Goal: Task Accomplishment & Management: Manage account settings

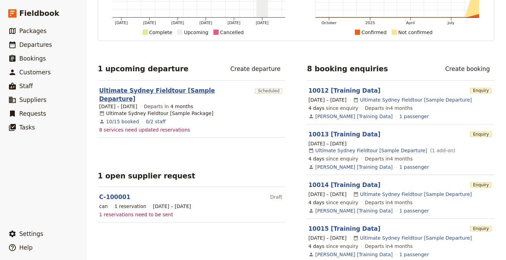
scroll to position [71, 0]
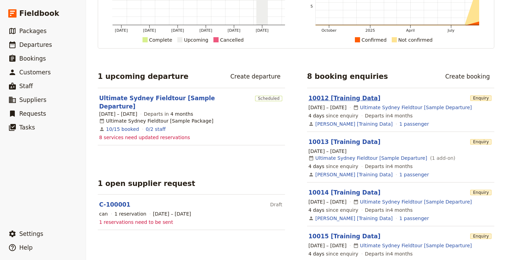
click at [352, 101] on link "10012 [Training Data]" at bounding box center [345, 98] width 72 height 7
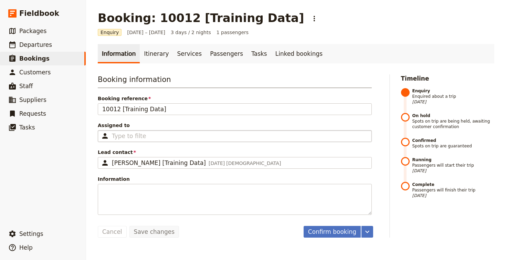
click at [297, 136] on div "Type to filter" at bounding box center [235, 136] width 274 height 12
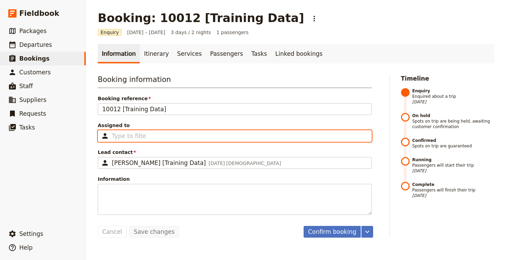
click at [146, 136] on input "Assigned to Type to filter" at bounding box center [129, 136] width 34 height 8
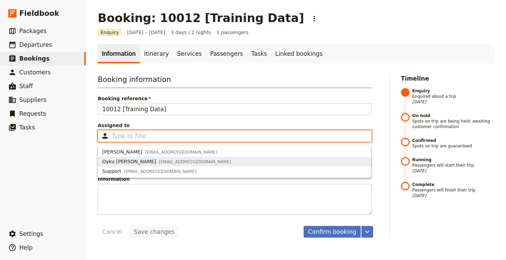
click at [282, 162] on span "Oyku [PERSON_NAME] [EMAIL_ADDRESS][DOMAIN_NAME]" at bounding box center [234, 161] width 264 height 7
type input "68b6d4d0a10e46b5c6c6aec0"
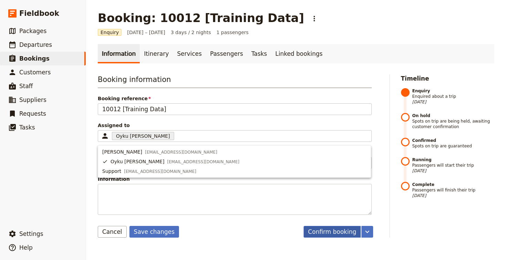
click at [325, 234] on button "Confirm booking" at bounding box center [332, 232] width 57 height 12
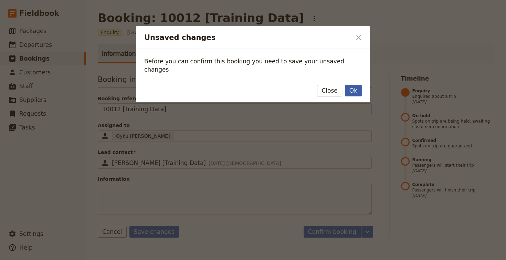
click at [348, 85] on button "Ok" at bounding box center [353, 91] width 17 height 12
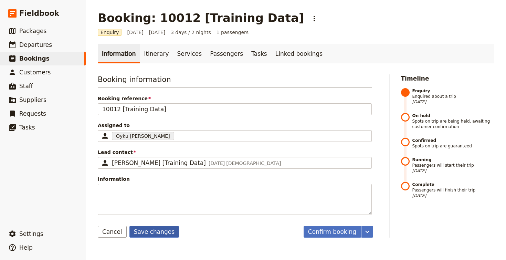
click at [170, 232] on button "Save changes" at bounding box center [154, 232] width 50 height 12
click at [148, 48] on link "Itinerary" at bounding box center [156, 53] width 33 height 19
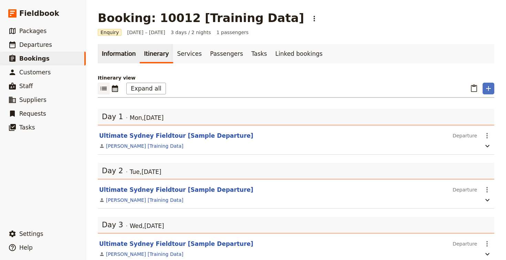
click at [117, 53] on link "Information" at bounding box center [119, 53] width 42 height 19
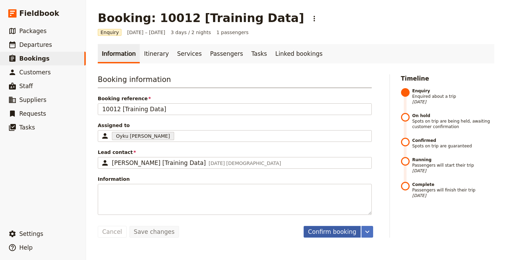
click at [338, 231] on button "Confirm booking" at bounding box center [332, 232] width 57 height 12
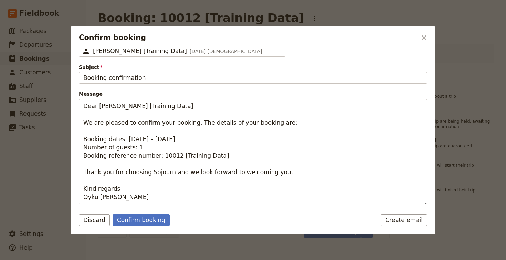
scroll to position [72, 0]
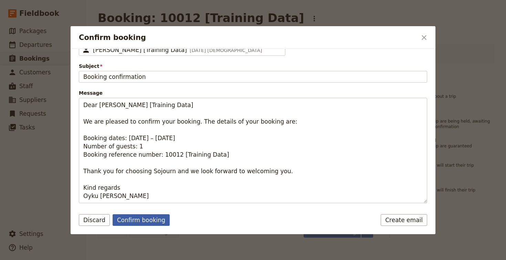
click at [154, 219] on button "Confirm booking" at bounding box center [141, 220] width 57 height 12
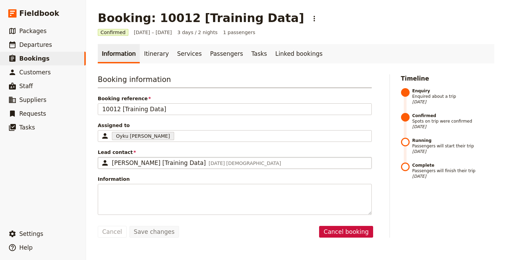
click at [209, 165] on span "[DATE]" at bounding box center [217, 163] width 16 height 6
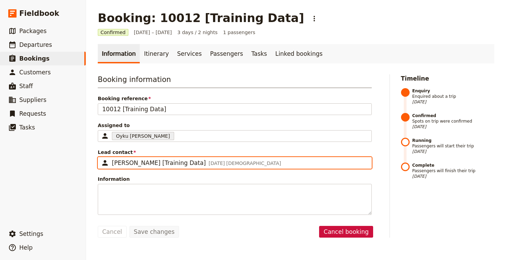
click at [101, 157] on input "[PERSON_NAME] [Training Data]" at bounding box center [101, 157] width 0 height 0
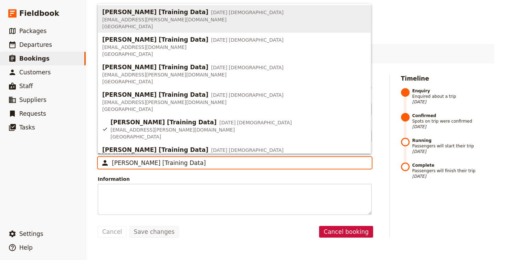
scroll to position [0, 0]
click at [197, 165] on input "[PERSON_NAME] [Training Data]" at bounding box center [239, 163] width 255 height 8
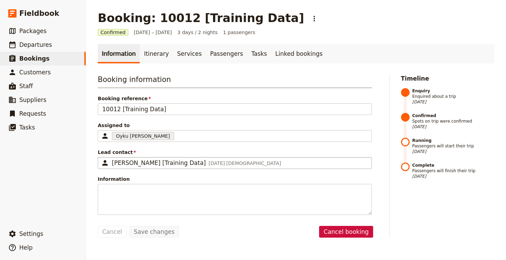
click at [197, 182] on span "Information" at bounding box center [235, 179] width 274 height 7
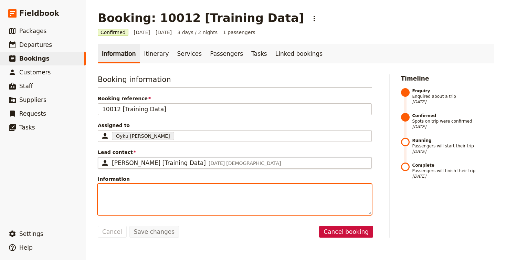
click at [197, 184] on textarea "Information" at bounding box center [235, 199] width 274 height 31
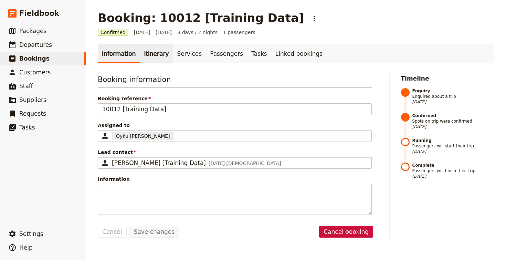
click at [153, 51] on link "Itinerary" at bounding box center [156, 53] width 33 height 19
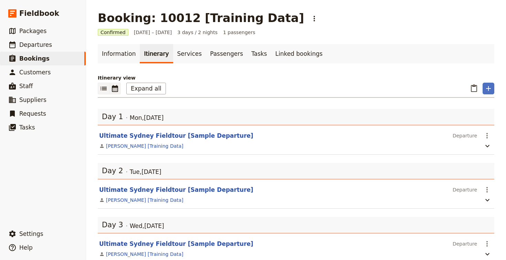
click at [112, 87] on icon "Calendar view" at bounding box center [115, 88] width 6 height 7
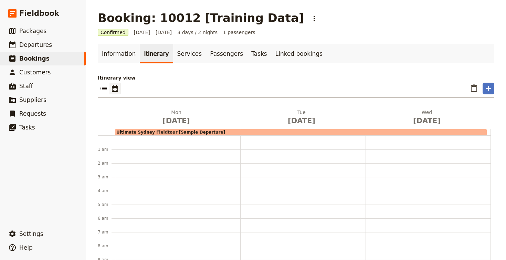
scroll to position [90, 0]
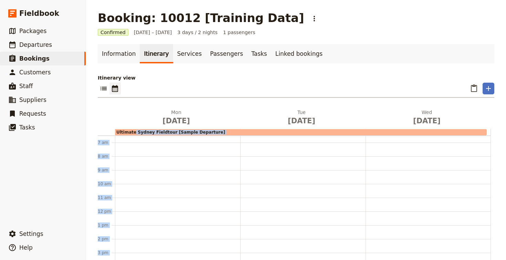
drag, startPoint x: 133, startPoint y: 134, endPoint x: 127, endPoint y: 135, distance: 6.0
click at [128, 136] on div "[DATE] [DATE] [DATE] Ultimate Sydney Fieldtour [Sample Departure] 1 am 2 am 3 a…" at bounding box center [296, 209] width 397 height 200
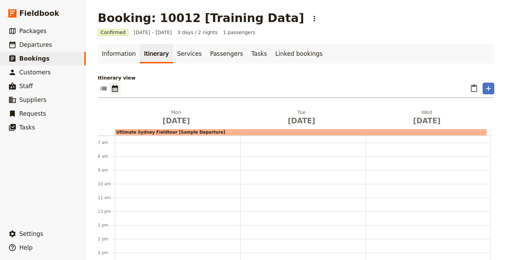
click at [152, 149] on div at bounding box center [177, 211] width 125 height 331
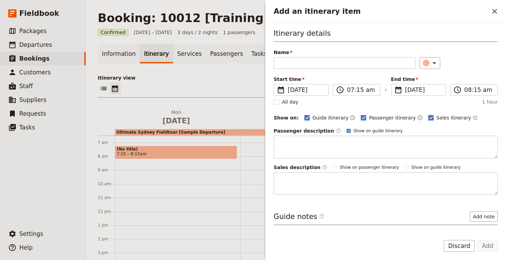
click at [181, 118] on span "[DATE]" at bounding box center [176, 121] width 117 height 10
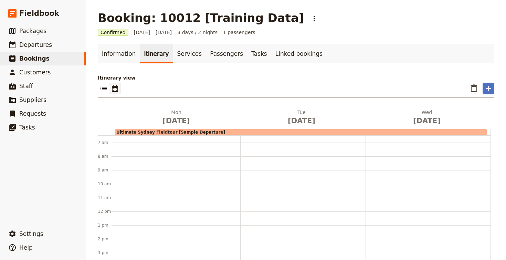
click at [145, 154] on div at bounding box center [177, 211] width 125 height 331
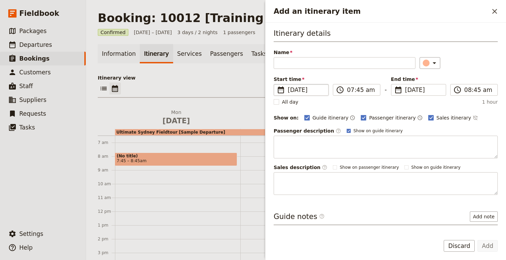
click at [316, 92] on span "[DATE]" at bounding box center [306, 90] width 36 height 8
click at [277, 84] on input "[DATE]" at bounding box center [276, 84] width 0 height 0
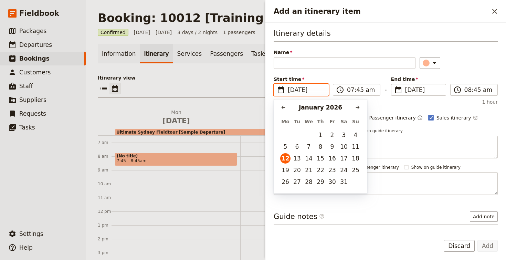
click at [233, 121] on span "[DATE]" at bounding box center [176, 121] width 117 height 10
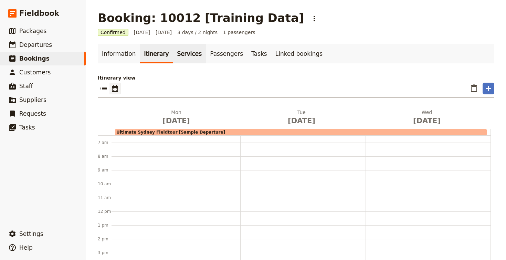
click at [178, 57] on link "Services" at bounding box center [189, 53] width 33 height 19
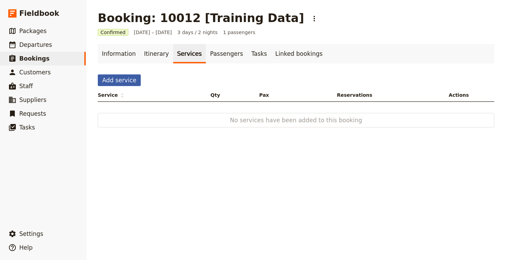
click at [127, 81] on button "Add service" at bounding box center [119, 80] width 43 height 12
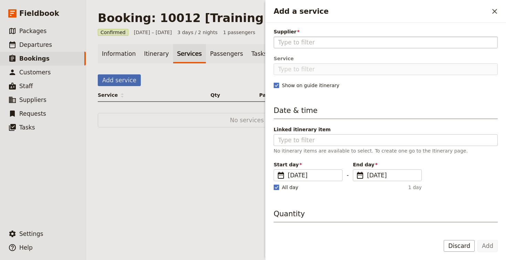
click at [314, 44] on input "Supplier" at bounding box center [385, 42] width 215 height 8
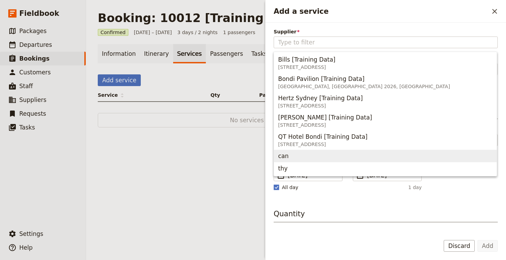
click at [293, 152] on span "can" at bounding box center [385, 156] width 215 height 10
type input "can"
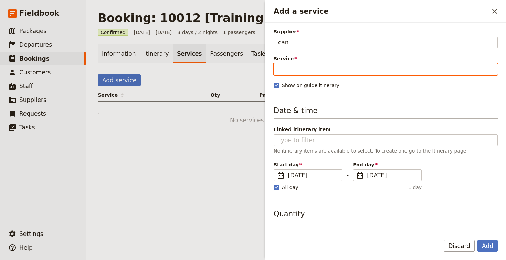
click at [300, 71] on input "Service" at bounding box center [386, 69] width 224 height 12
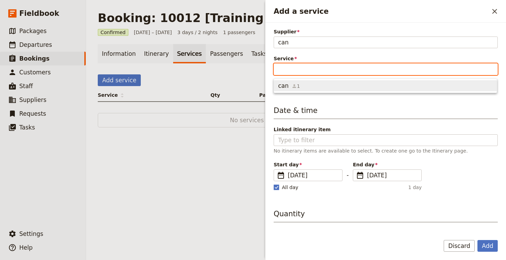
click at [298, 84] on span "can 1" at bounding box center [385, 86] width 215 height 8
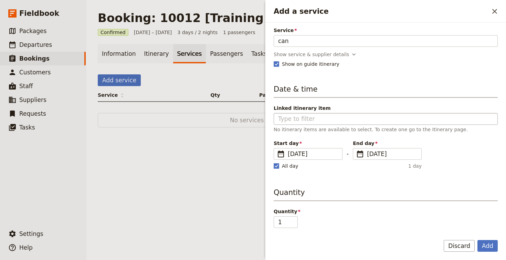
scroll to position [29, 0]
click at [320, 53] on div "Show service & supplier details" at bounding box center [311, 54] width 75 height 7
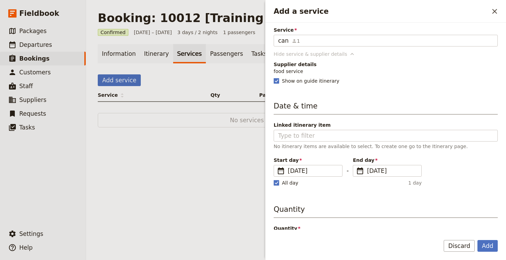
click at [320, 53] on div "Hide service & supplier details" at bounding box center [311, 54] width 74 height 7
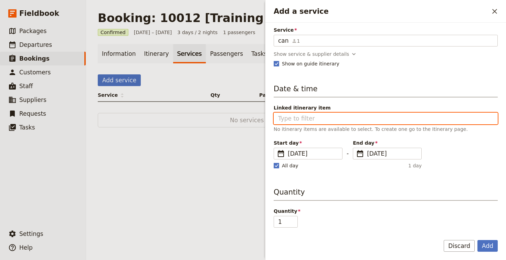
click at [312, 120] on input "Linked itinerary item" at bounding box center [385, 118] width 215 height 8
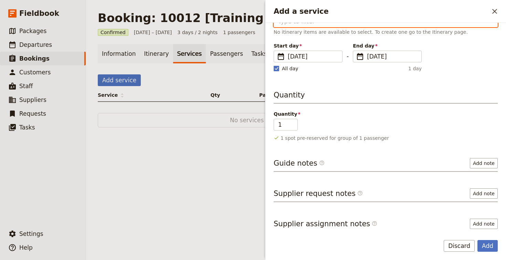
scroll to position [128, 0]
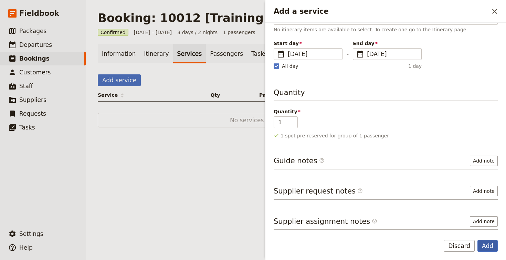
click at [489, 248] on button "Add" at bounding box center [488, 246] width 20 height 12
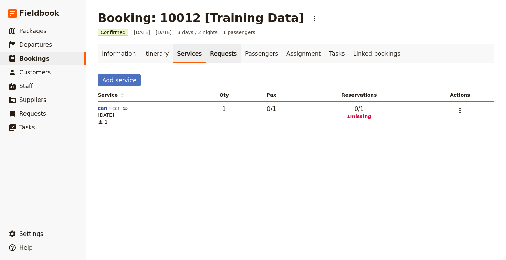
click at [210, 49] on link "Requests" at bounding box center [223, 53] width 35 height 19
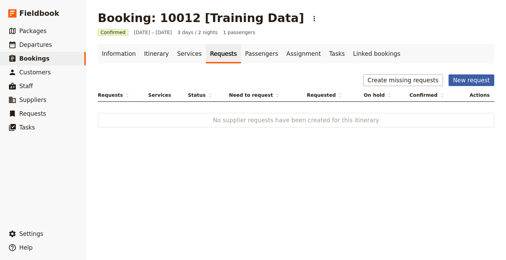
click at [459, 82] on button "New request" at bounding box center [472, 80] width 46 height 12
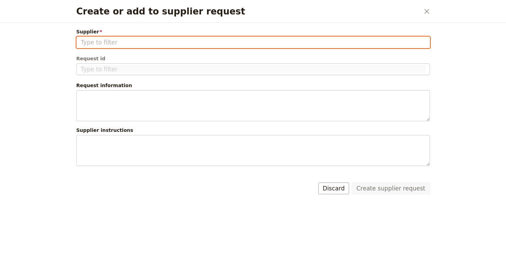
click at [181, 42] on input "Supplier" at bounding box center [253, 42] width 345 height 8
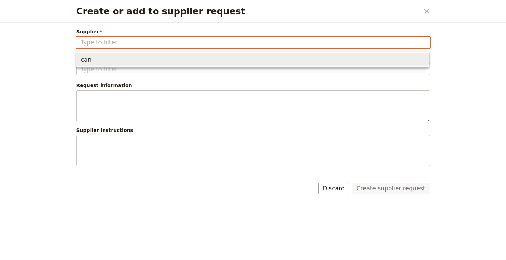
click at [159, 58] on span "can" at bounding box center [253, 60] width 344 height 10
type input "can"
type input "C-100002"
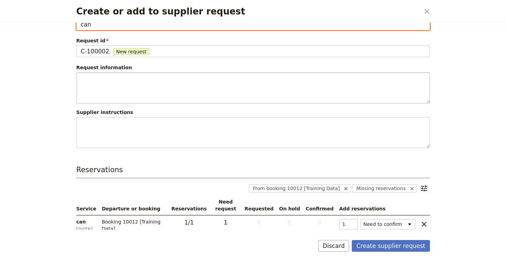
scroll to position [23, 0]
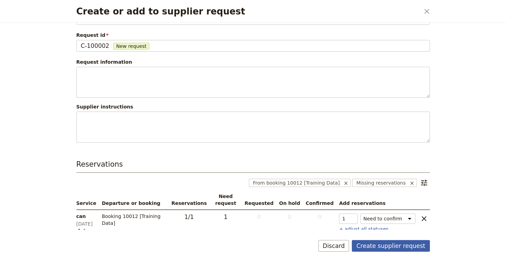
click at [384, 246] on button "Create supplier request" at bounding box center [391, 246] width 78 height 12
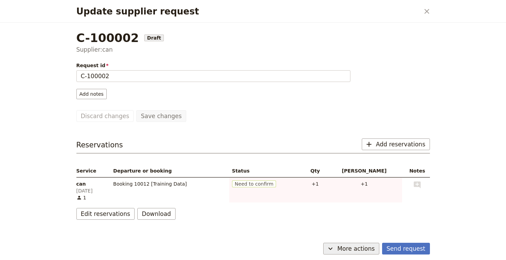
click at [351, 253] on button "​ More actions" at bounding box center [351, 249] width 56 height 12
click at [416, 242] on div "Send request ​ More actions" at bounding box center [253, 250] width 370 height 20
click at [411, 247] on button "Send request" at bounding box center [406, 249] width 48 height 12
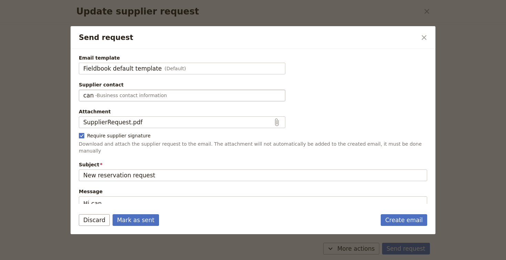
click at [194, 93] on div "can - Business contact information" at bounding box center [182, 95] width 198 height 8
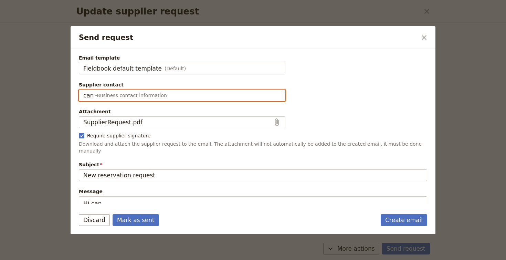
click at [83, 90] on input "can" at bounding box center [83, 90] width 0 height 0
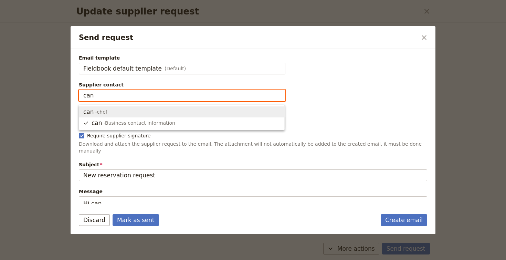
scroll to position [0, 0]
click at [194, 95] on input "can" at bounding box center [182, 95] width 198 height 8
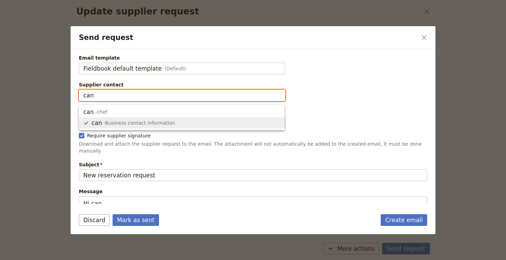
click at [186, 124] on span "can - Business contact information" at bounding box center [181, 123] width 197 height 8
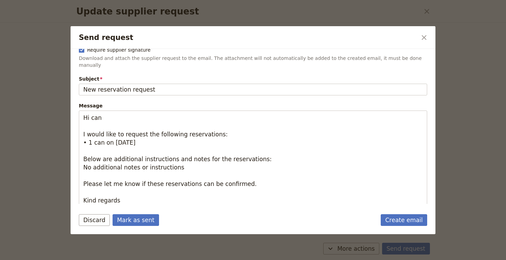
scroll to position [92, 0]
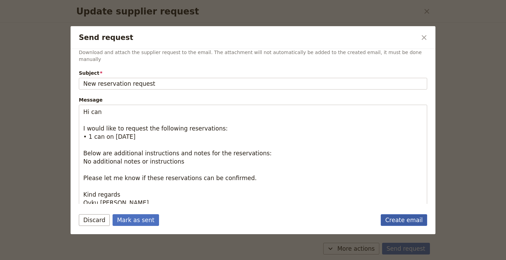
click at [389, 221] on link "Create email" at bounding box center [404, 220] width 46 height 12
click at [427, 36] on icon "Close dialog" at bounding box center [424, 37] width 8 height 8
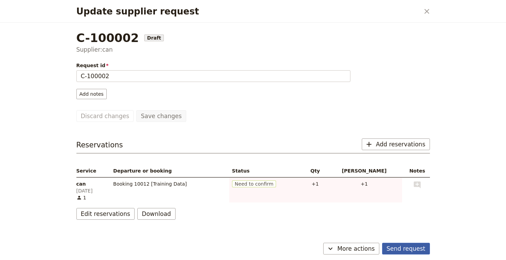
click at [408, 248] on button "Send request" at bounding box center [406, 249] width 48 height 12
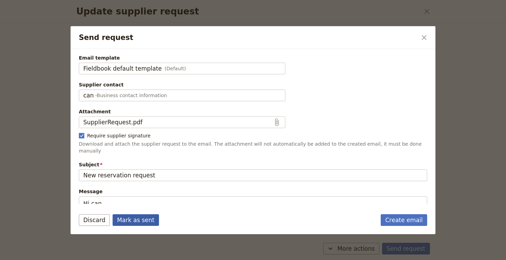
click at [145, 219] on button "Mark as sent" at bounding box center [136, 220] width 46 height 12
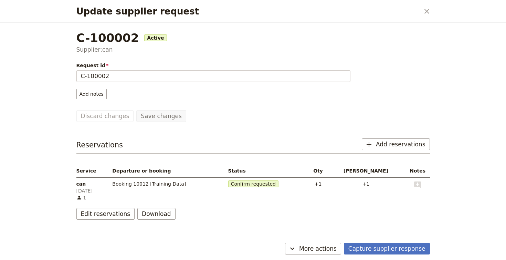
click at [319, 256] on div "Capture supplier response ​ More actions" at bounding box center [253, 250] width 370 height 20
click at [319, 251] on span "More actions" at bounding box center [318, 248] width 38 height 8
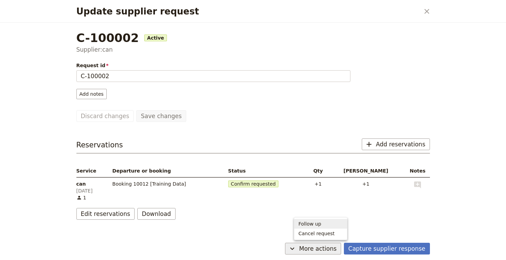
click at [317, 226] on span "Follow up" at bounding box center [310, 223] width 23 height 7
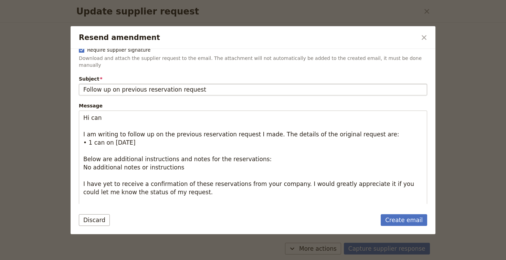
scroll to position [100, 0]
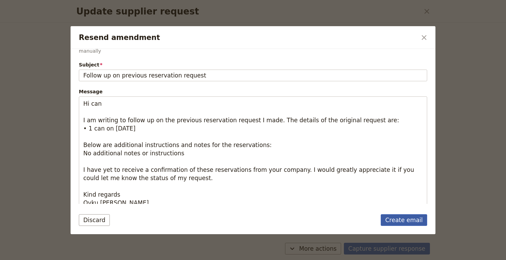
click at [400, 219] on link "Create email" at bounding box center [404, 220] width 46 height 12
click at [421, 39] on icon "Close dialog" at bounding box center [424, 37] width 8 height 8
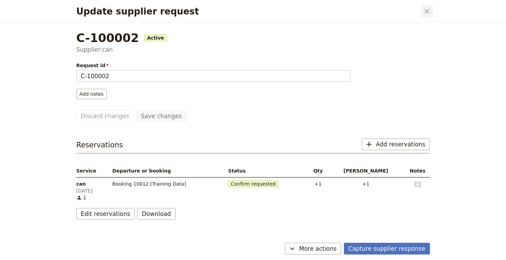
click at [424, 12] on icon "Close dialog" at bounding box center [427, 11] width 8 height 8
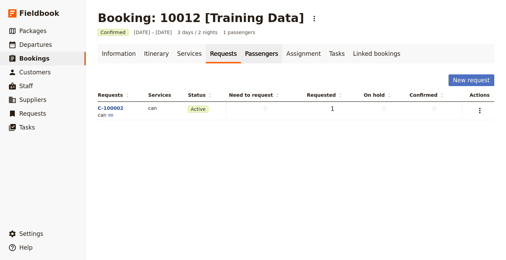
click at [249, 58] on link "Passengers" at bounding box center [261, 53] width 41 height 19
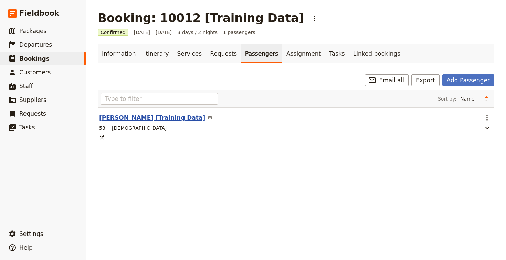
click at [169, 120] on button "[PERSON_NAME] [Training Data]" at bounding box center [152, 118] width 106 height 8
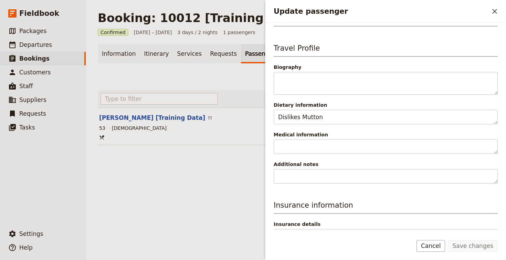
scroll to position [81, 0]
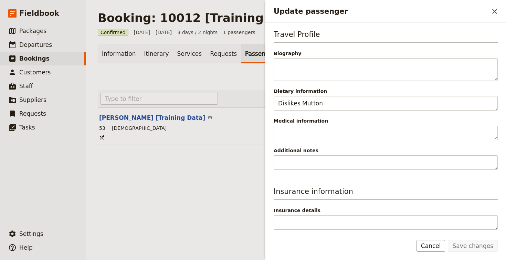
click at [436, 254] on div "Save changes Cancel" at bounding box center [385, 250] width 241 height 20
click at [436, 251] on button "Cancel" at bounding box center [431, 246] width 29 height 12
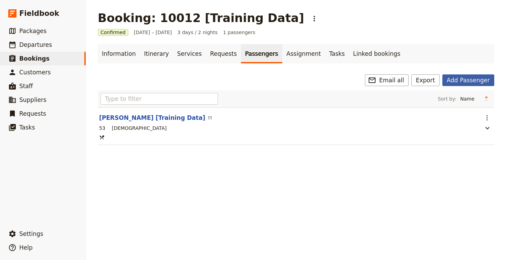
click at [474, 81] on button "Add Passenger" at bounding box center [468, 80] width 52 height 12
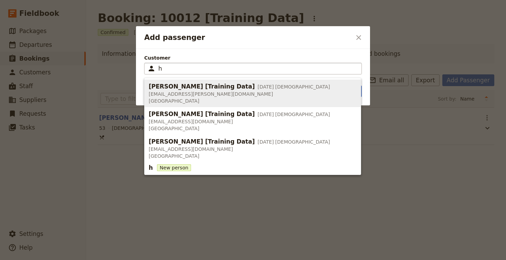
type input "[PERSON_NAME] [Training Data]"
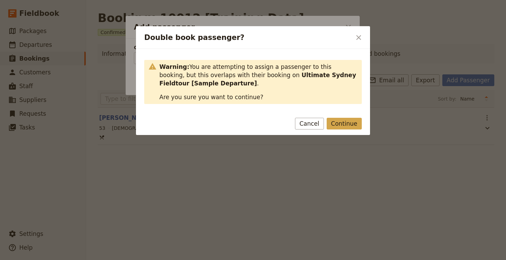
click at [337, 126] on button "Continue" at bounding box center [344, 124] width 35 height 12
type input "[PERSON_NAME] [Training Data]"
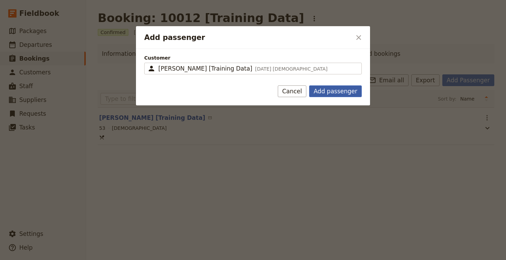
click at [330, 89] on button "Add passenger" at bounding box center [335, 91] width 53 height 12
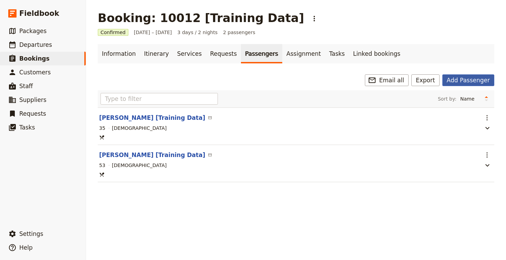
click at [463, 84] on button "Add Passenger" at bounding box center [468, 80] width 52 height 12
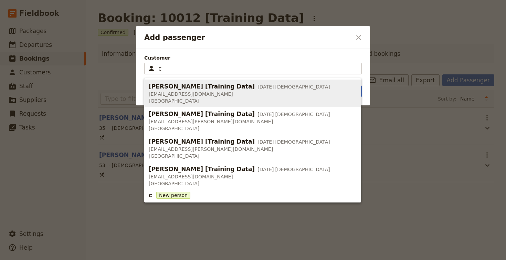
type input "[PERSON_NAME] [Training Data]"
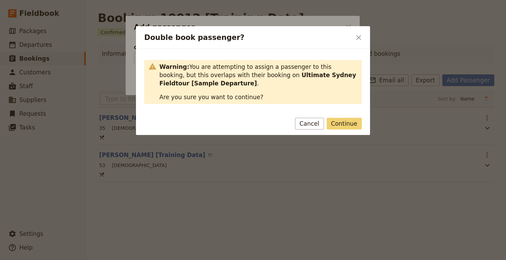
click button "Continue" at bounding box center [344, 124] width 35 height 12
type input "[PERSON_NAME] [Training Data]"
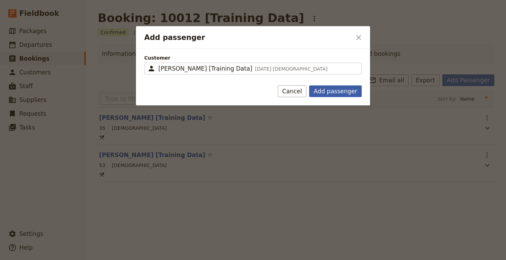
click at [330, 92] on button "Add passenger" at bounding box center [335, 91] width 53 height 12
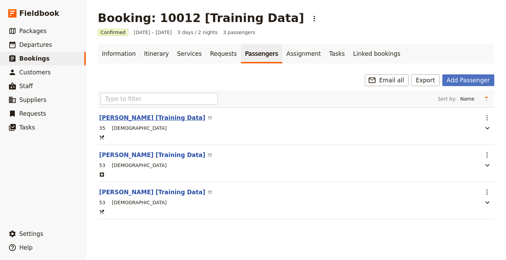
click at [144, 115] on button "[PERSON_NAME] [Training Data]" at bounding box center [152, 118] width 106 height 8
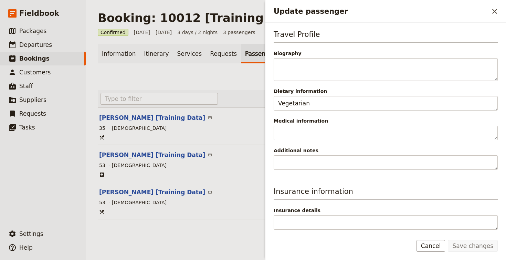
click at [225, 112] on section "[PERSON_NAME] [Training Data] ​ ​ 35 [DEMOGRAPHIC_DATA]" at bounding box center [296, 126] width 397 height 38
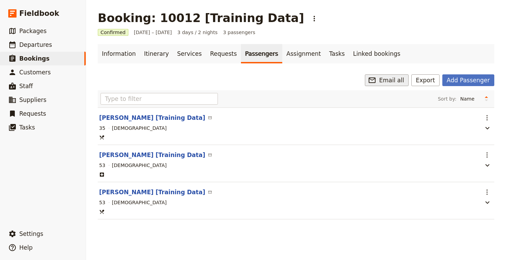
click at [394, 81] on span "Email all" at bounding box center [391, 80] width 25 height 8
click at [391, 105] on span "Passengers" at bounding box center [390, 103] width 27 height 7
click at [292, 58] on link "Assignment" at bounding box center [303, 53] width 43 height 19
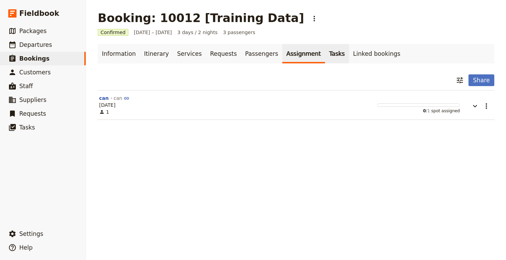
click at [325, 55] on link "Tasks" at bounding box center [337, 53] width 24 height 19
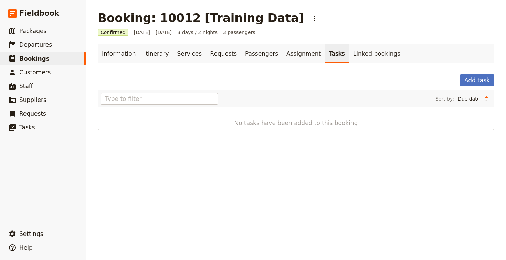
click at [477, 70] on div "Information Itinerary Services Requests Passengers Assignment Tasks Linked book…" at bounding box center [296, 87] width 397 height 86
click at [477, 75] on button "Add task" at bounding box center [477, 80] width 34 height 12
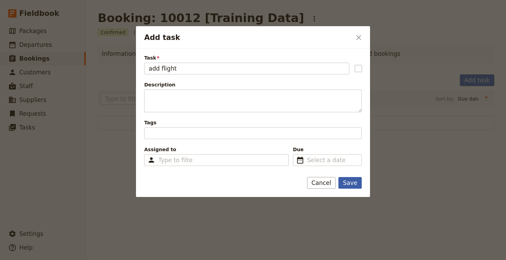
type input "add flight"
click at [357, 181] on button "Save" at bounding box center [349, 183] width 23 height 12
